Goal: Information Seeking & Learning: Learn about a topic

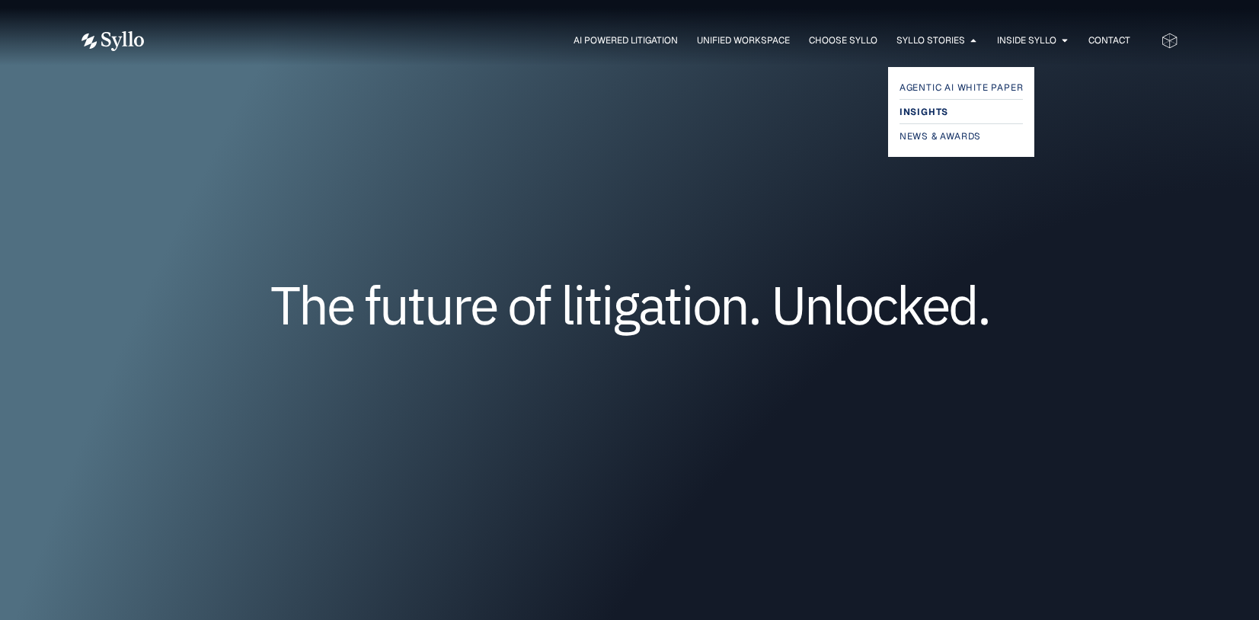
click at [933, 110] on span "Insights" at bounding box center [924, 112] width 49 height 18
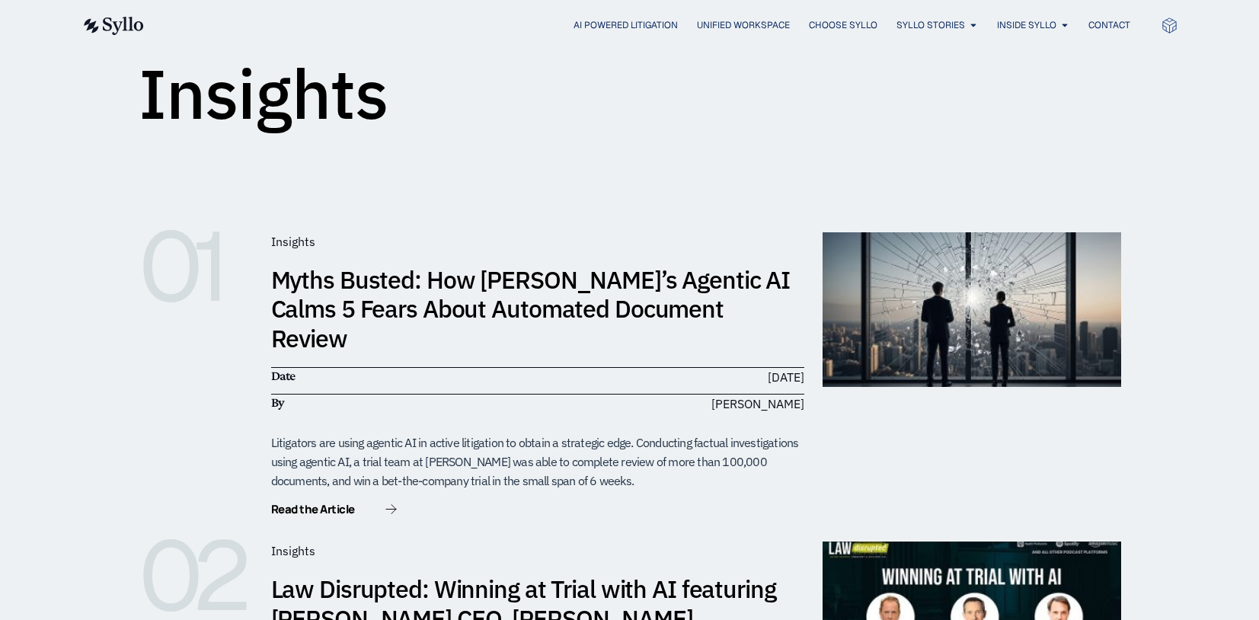
scroll to position [152, 0]
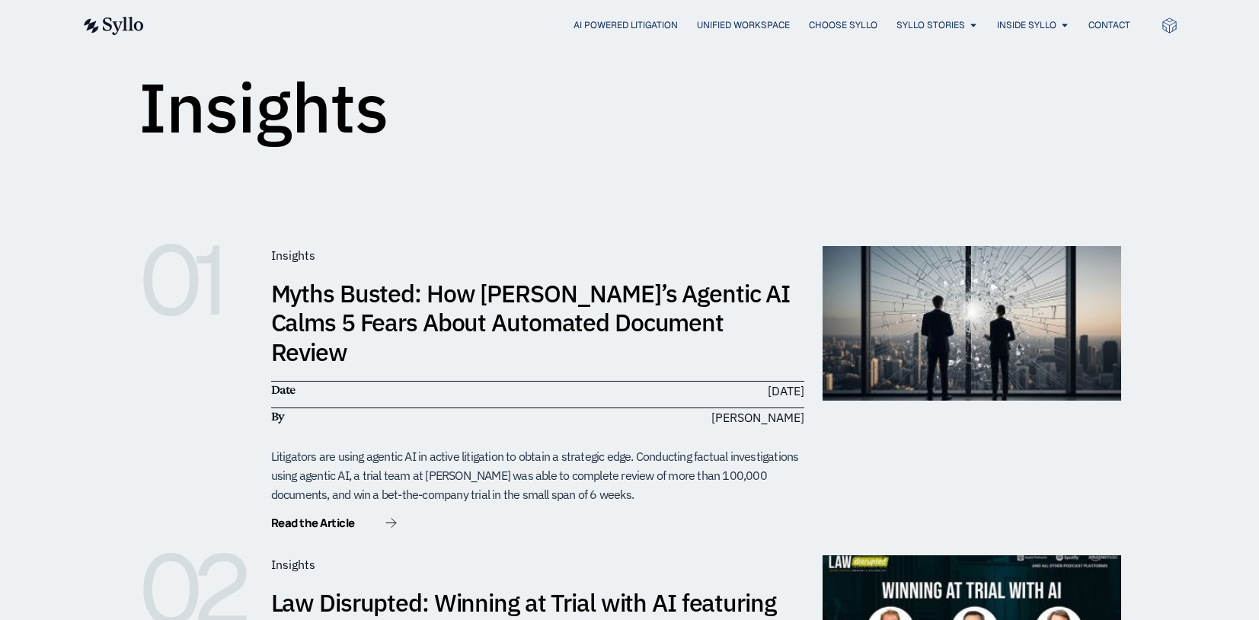
click at [1239, 51] on div "Insights" at bounding box center [629, 41] width 1259 height 226
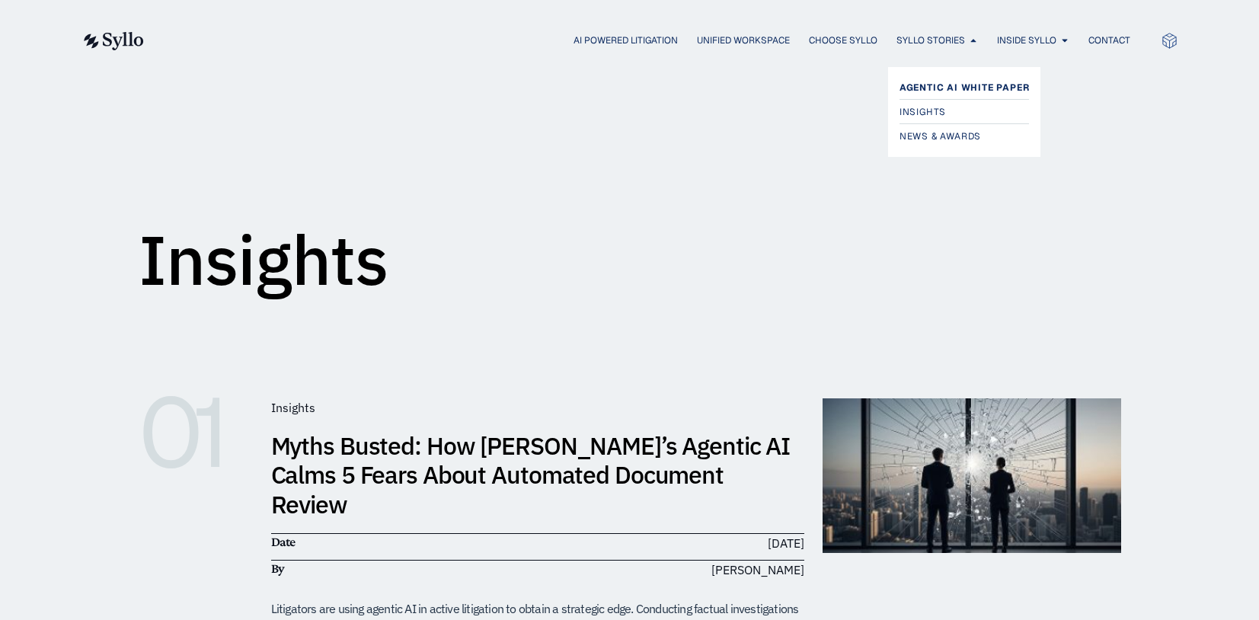
click at [919, 82] on span "Agentic AI White Paper" at bounding box center [965, 87] width 130 height 18
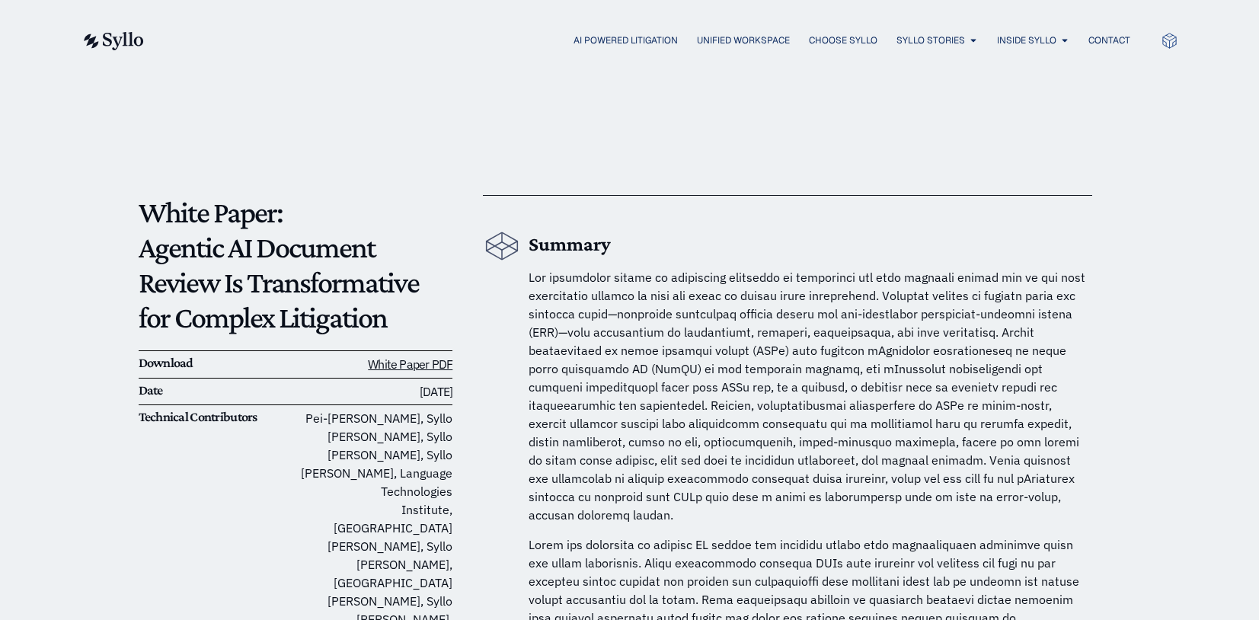
drag, startPoint x: 1189, startPoint y: 595, endPoint x: 1203, endPoint y: 550, distance: 47.0
